Goal: Navigation & Orientation: Find specific page/section

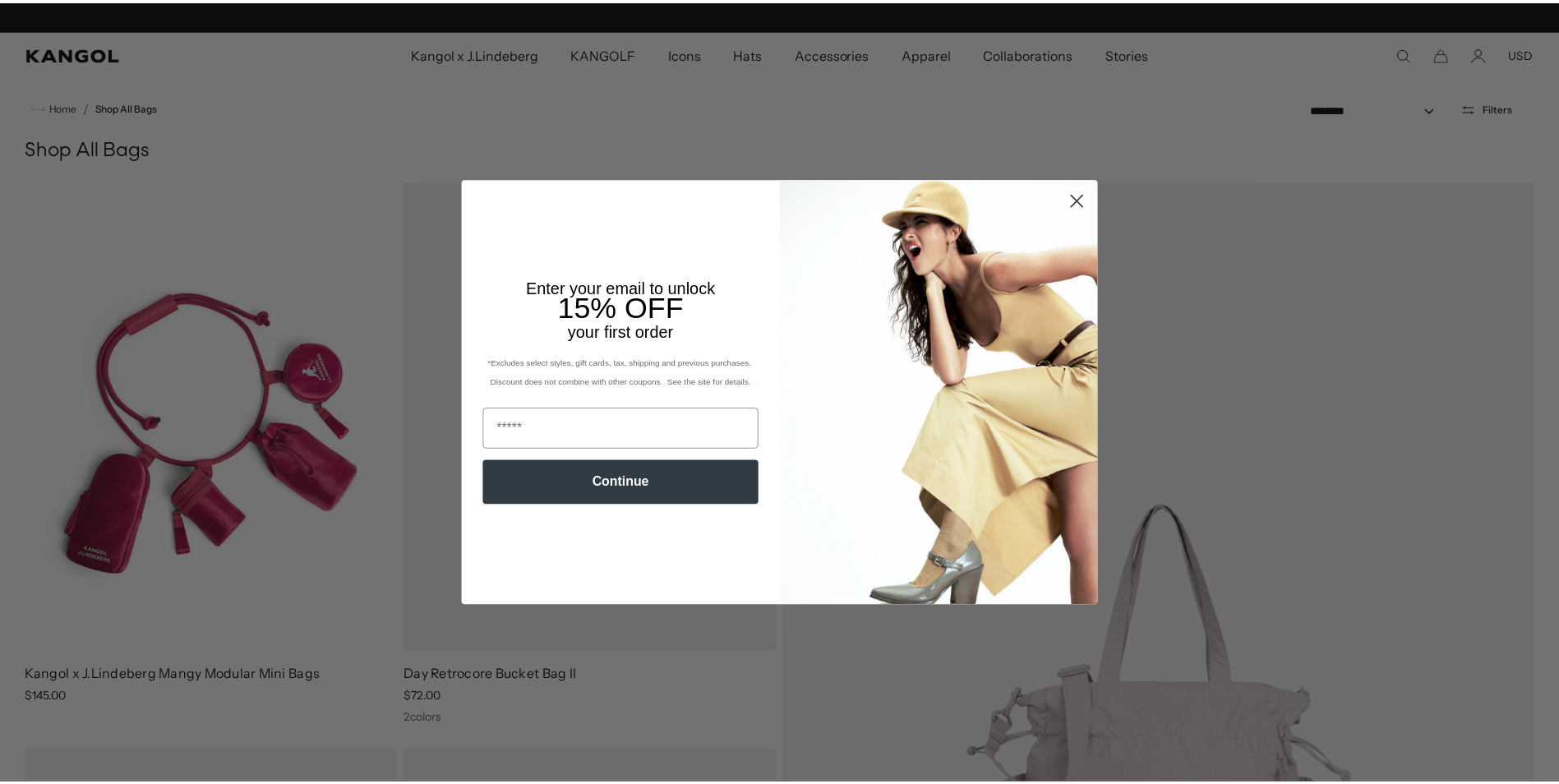
scroll to position [0, 339]
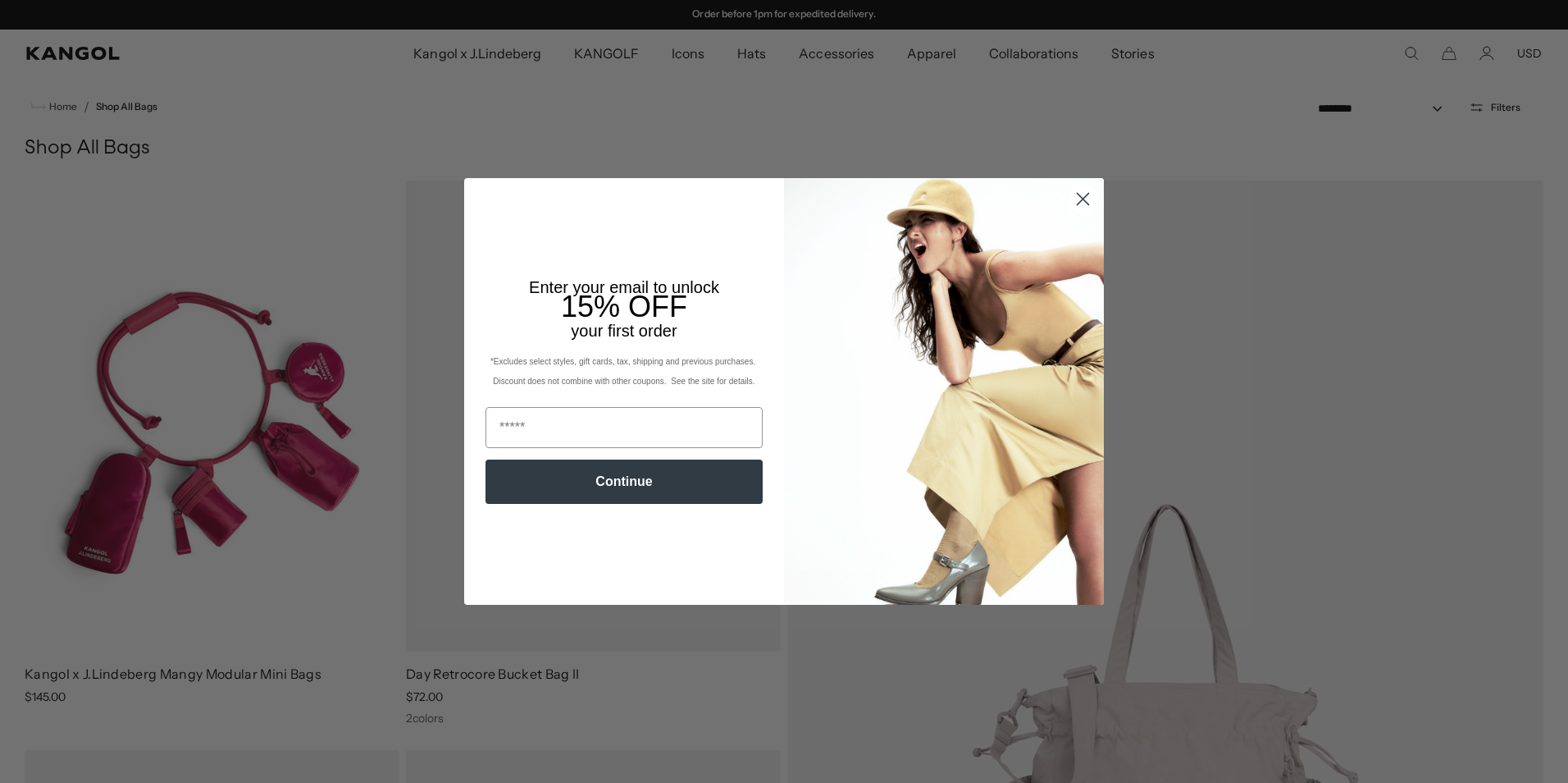
click at [1076, 194] on circle "Close dialog" at bounding box center [1083, 198] width 27 height 27
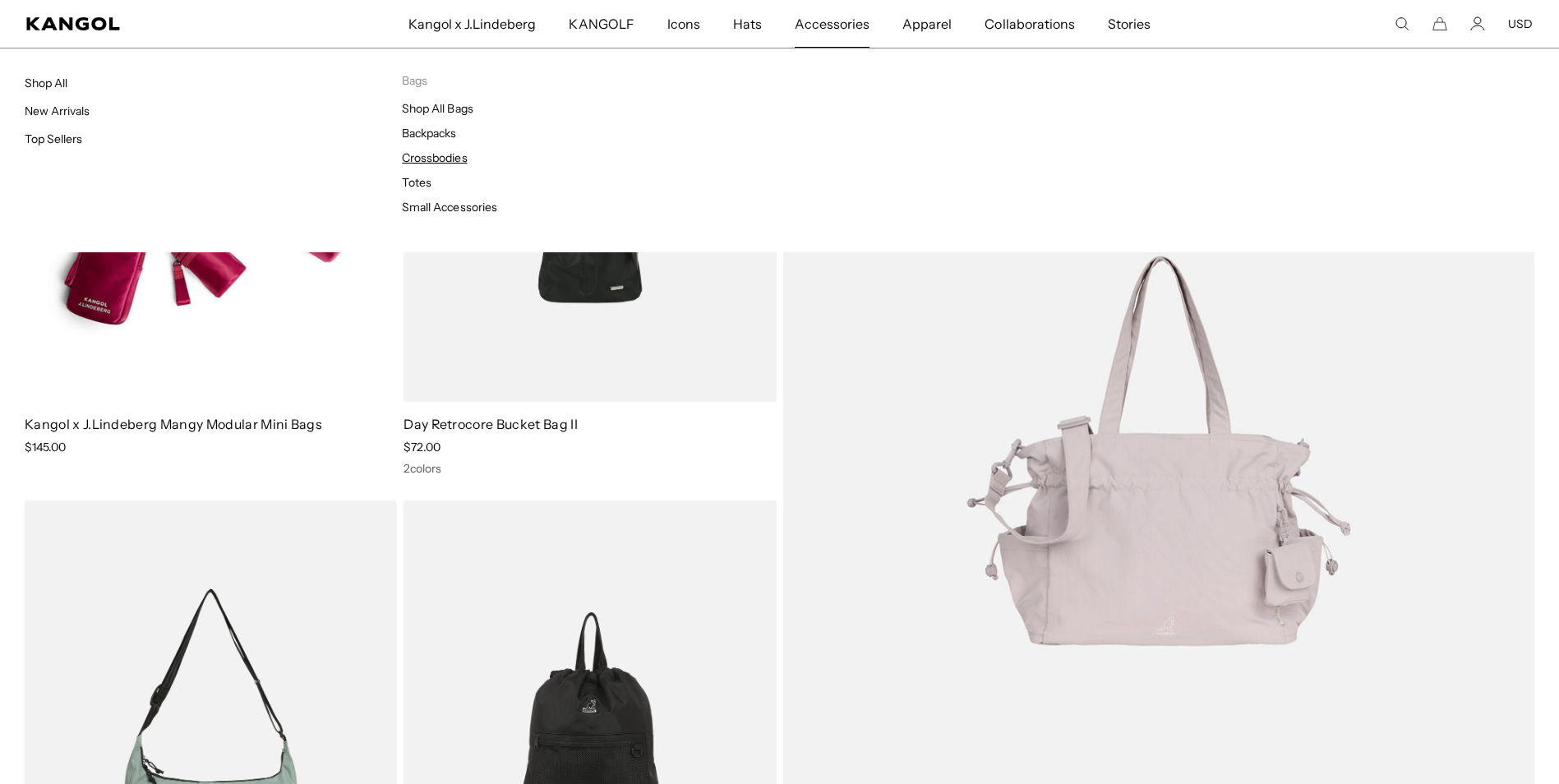
click at [432, 159] on link "Crossbodies" at bounding box center [434, 158] width 65 height 15
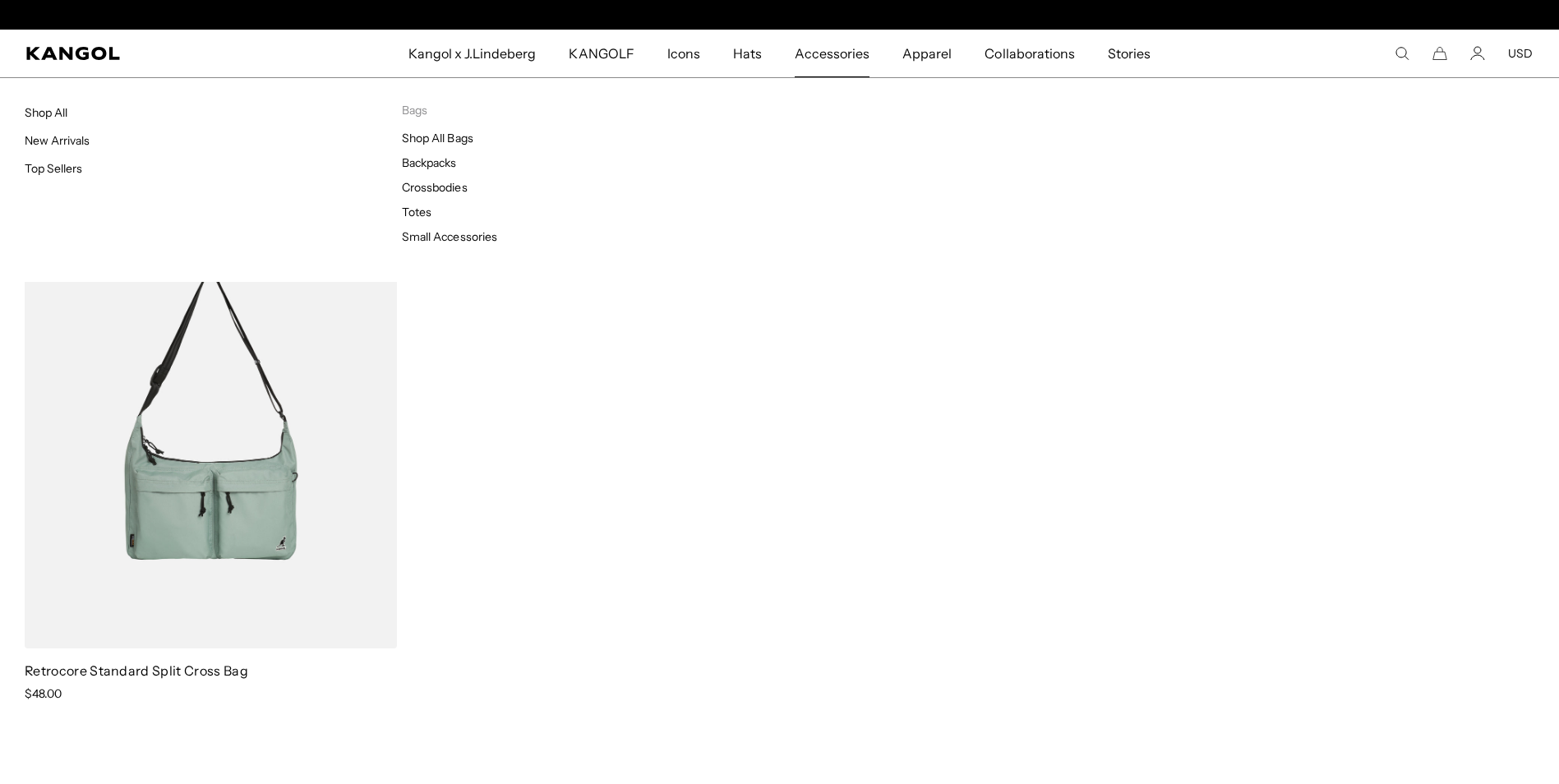
scroll to position [0, 339]
click at [445, 137] on link "Shop All Bags" at bounding box center [438, 138] width 71 height 15
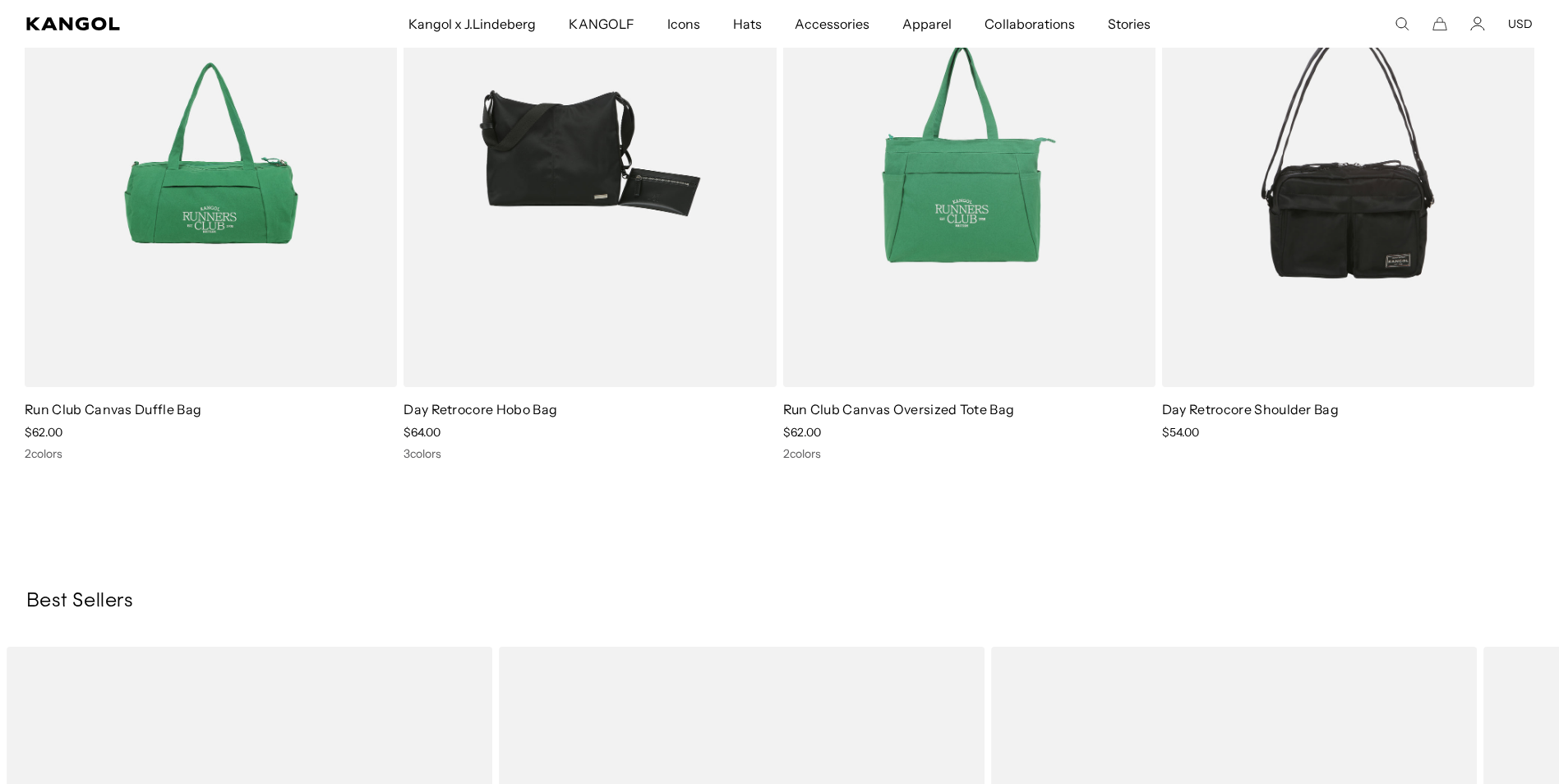
scroll to position [0, 339]
